Goal: Task Accomplishment & Management: Complete application form

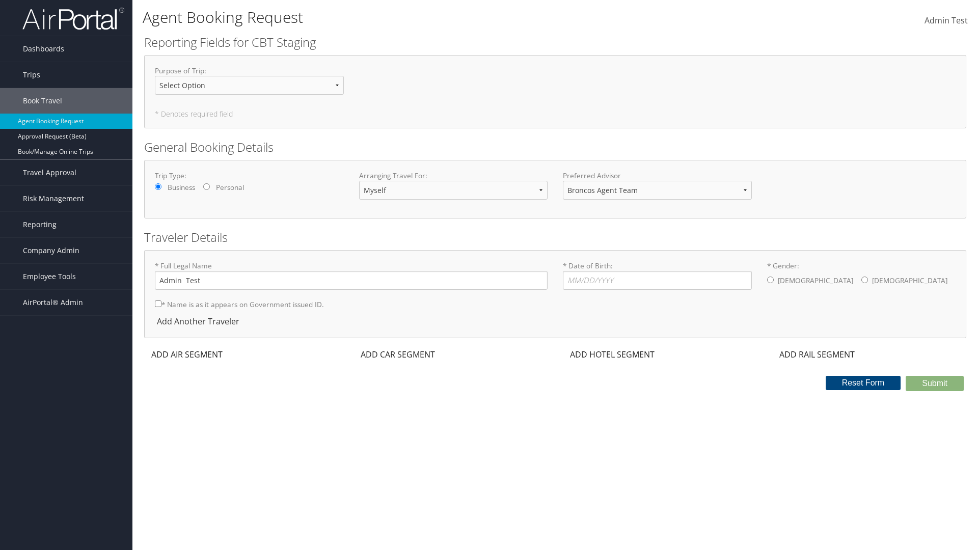
select select "[PERSON_NAME][EMAIL_ADDRESS][PERSON_NAME][DOMAIN_NAME]"
click at [657, 280] on input "* Date of Birth: Invalid Date" at bounding box center [657, 280] width 189 height 19
type input "[DATE]"
click at [770, 280] on input "* Gender: [DEMOGRAPHIC_DATA] [DEMOGRAPHIC_DATA]" at bounding box center [770, 280] width 7 height 7
radio input "true"
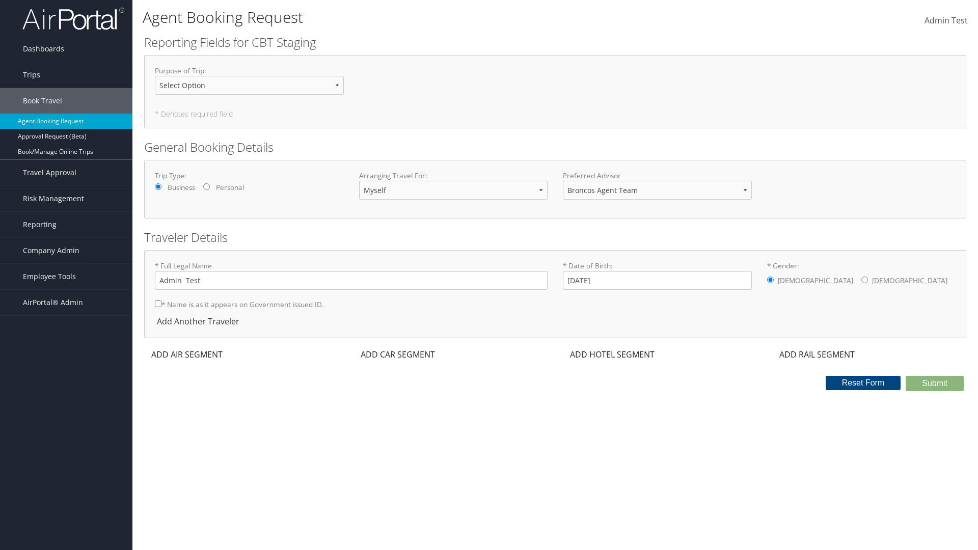
click at [158, 304] on input "* Name is as it appears on Government issued ID." at bounding box center [158, 304] width 7 height 7
checkbox input "true"
click at [187, 355] on div "ADD AIR SEGMENT" at bounding box center [186, 354] width 84 height 12
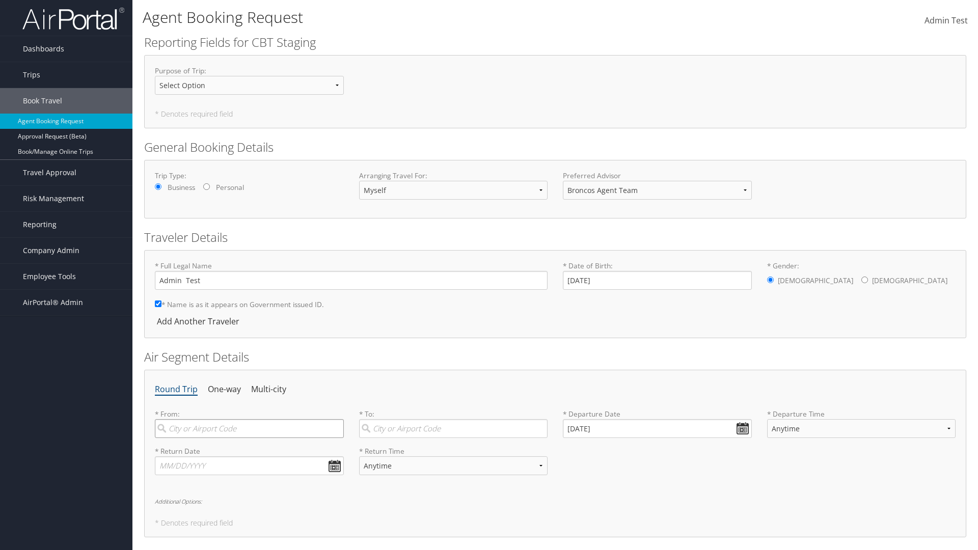
click at [249, 428] on input "search" at bounding box center [249, 428] width 189 height 19
type input "[GEOGRAPHIC_DATA]"
